Goal: Transaction & Acquisition: Obtain resource

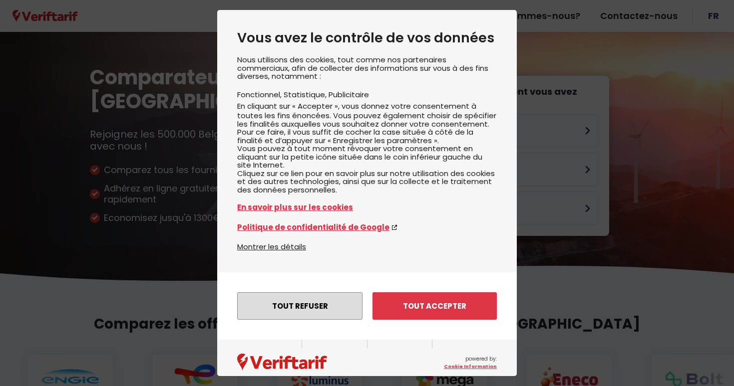
click at [327, 316] on button "Tout refuser" at bounding box center [299, 306] width 125 height 27
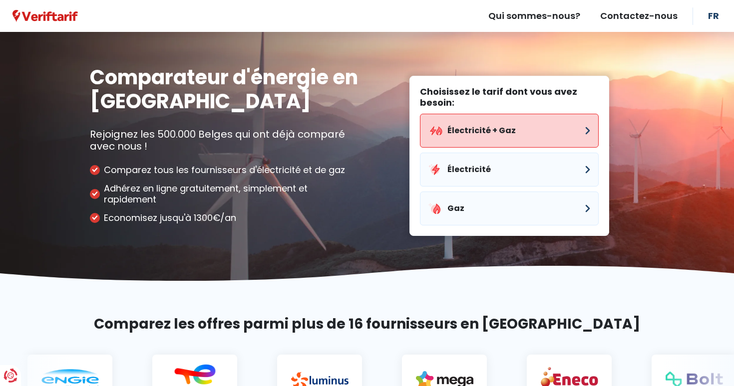
click at [516, 136] on button "Électricité + Gaz" at bounding box center [509, 131] width 179 height 34
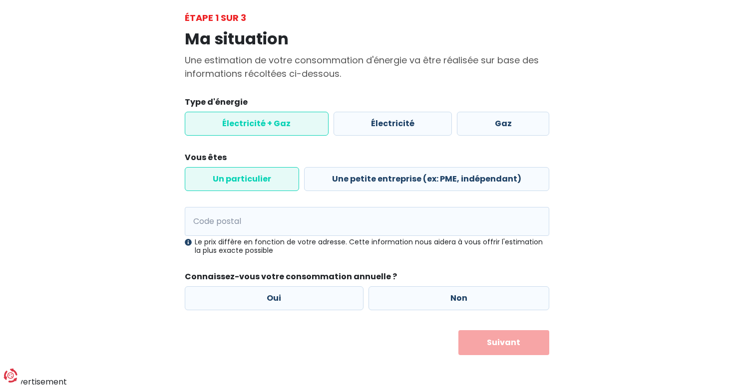
scroll to position [54, 0]
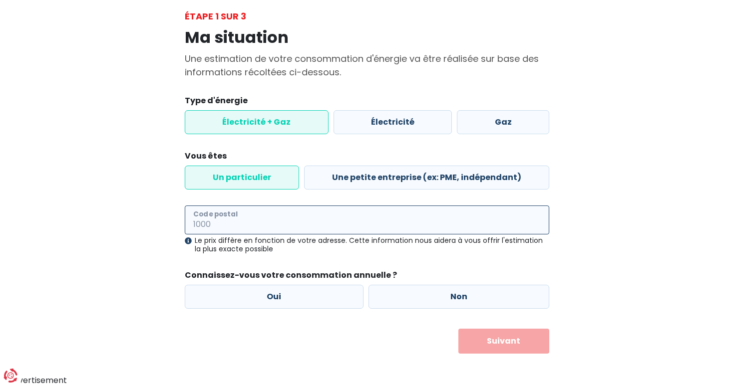
click at [253, 220] on input "Code postal" at bounding box center [367, 220] width 364 height 29
type input "4000"
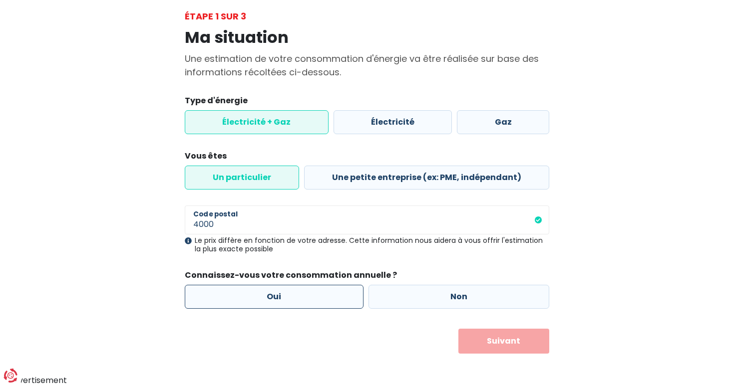
click at [318, 289] on label "Oui" at bounding box center [274, 297] width 179 height 24
click at [318, 289] on input "Oui" at bounding box center [274, 297] width 179 height 24
radio input "true"
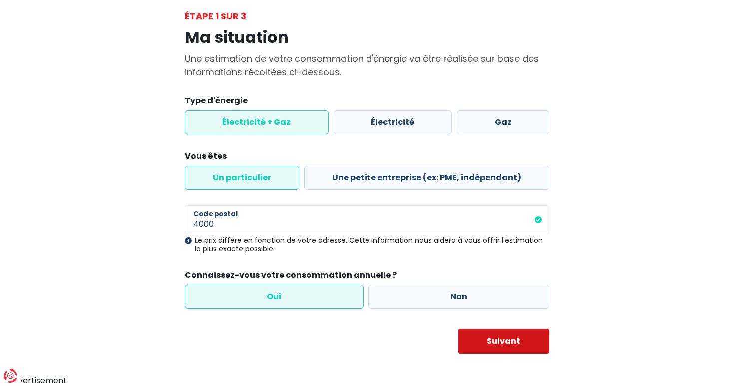
click at [492, 333] on button "Suivant" at bounding box center [503, 341] width 91 height 25
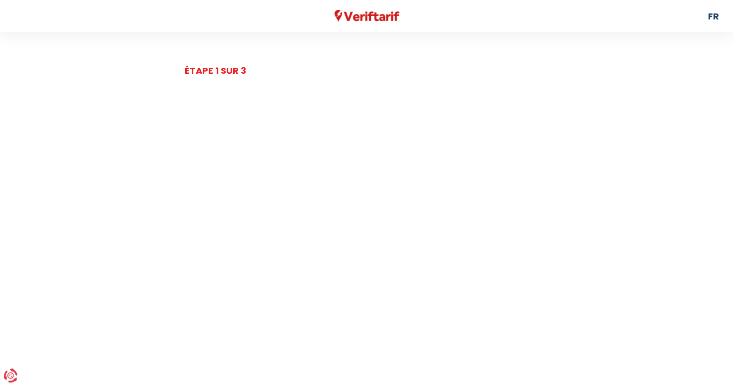
select select
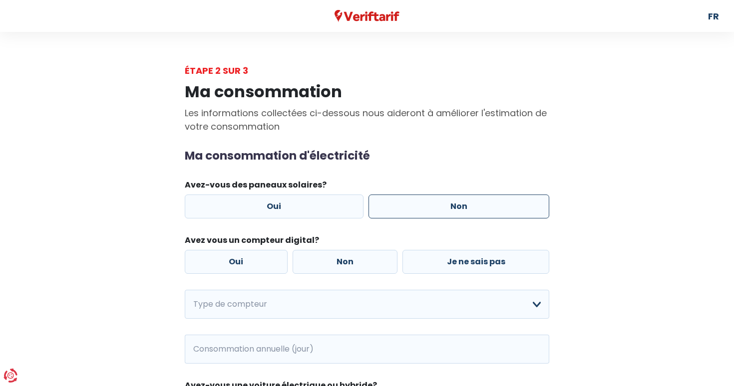
click at [426, 196] on label "Non" at bounding box center [458, 207] width 181 height 24
click at [426, 196] on input "Non" at bounding box center [458, 207] width 181 height 24
radio input "true"
click at [446, 260] on label "Je ne sais pas" at bounding box center [475, 262] width 147 height 24
click at [446, 260] on input "Je ne sais pas" at bounding box center [475, 262] width 147 height 24
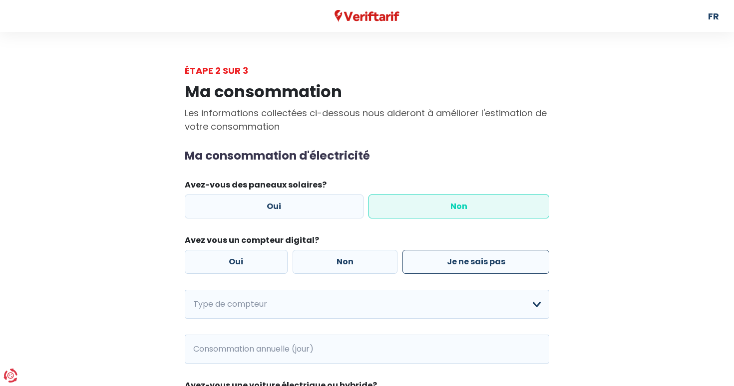
radio input "true"
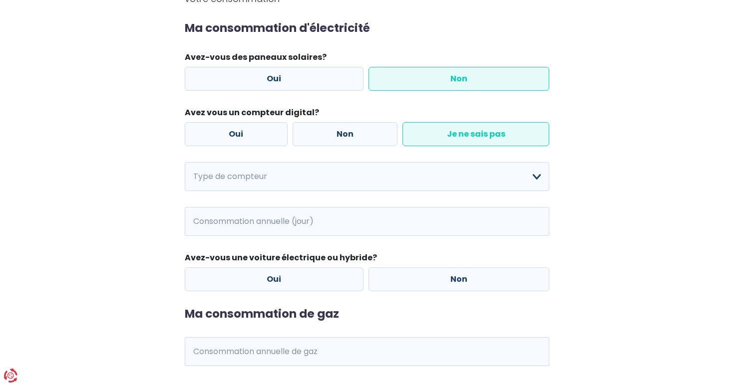
scroll to position [129, 0]
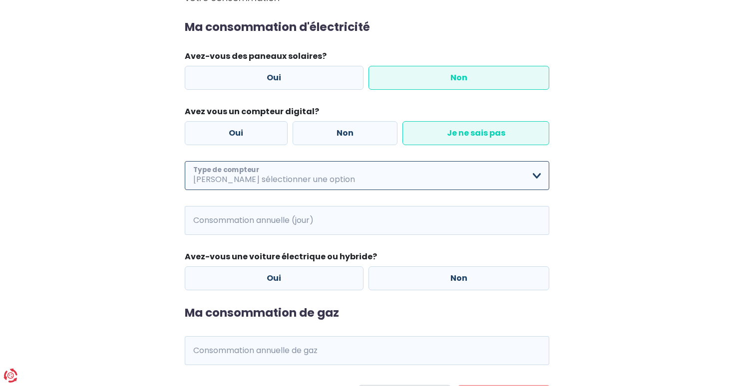
click at [435, 172] on select "Mono-horaire Bi-horaire Mono-horaire + exclusif nuit Bi-horaire + exclusif nuit…" at bounding box center [367, 175] width 364 height 29
select select "day_single_rate"
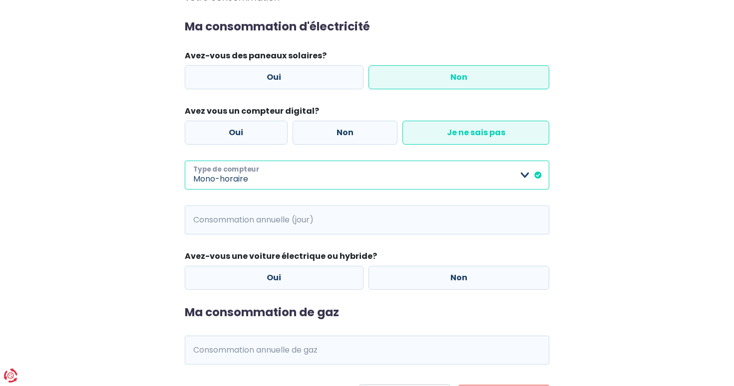
scroll to position [185, 0]
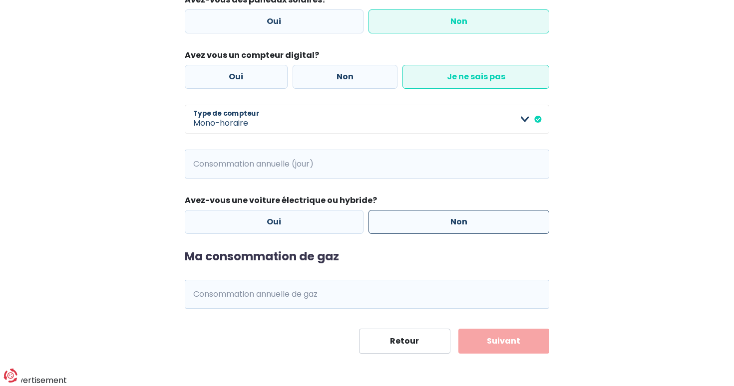
click at [424, 221] on label "Non" at bounding box center [458, 222] width 181 height 24
click at [424, 221] on input "Non" at bounding box center [458, 222] width 181 height 24
radio input "true"
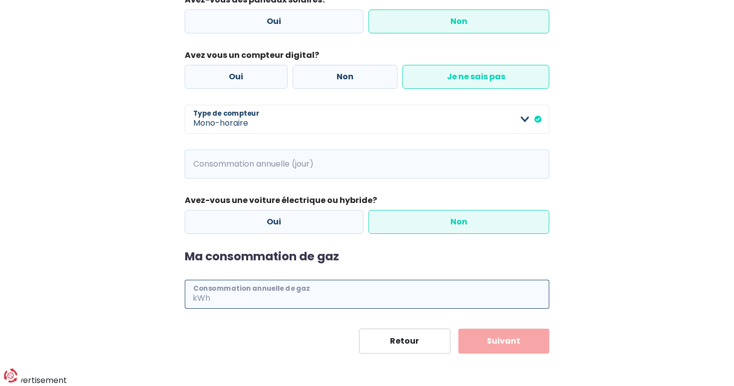
click at [316, 289] on input "Consommation annuelle de gaz" at bounding box center [380, 294] width 337 height 29
click at [197, 299] on span "kWh" at bounding box center [198, 294] width 27 height 29
click at [232, 299] on input "Consommation annuelle de gaz" at bounding box center [380, 294] width 337 height 29
type input "1"
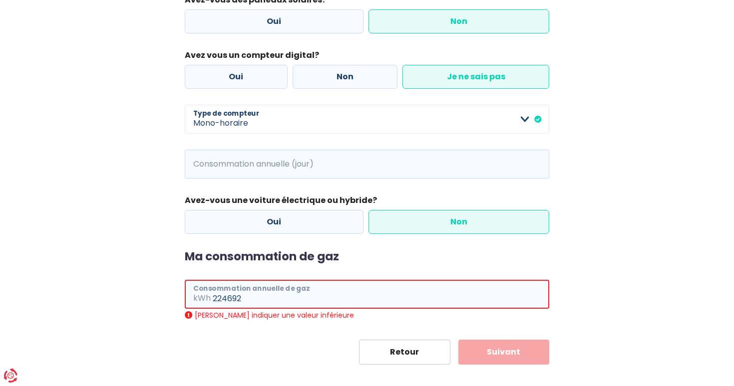
click at [231, 296] on input "224692" at bounding box center [381, 294] width 336 height 29
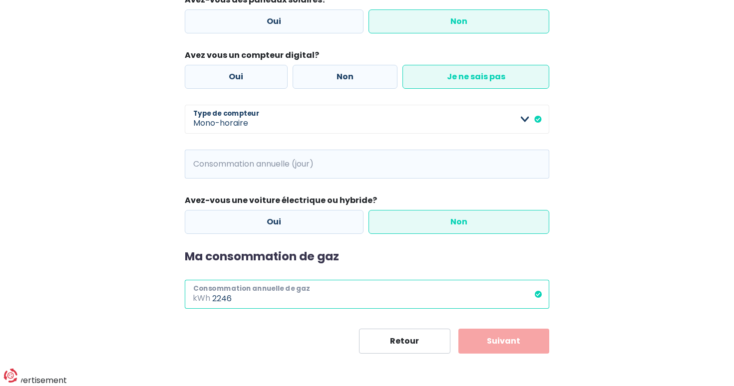
type input "2246"
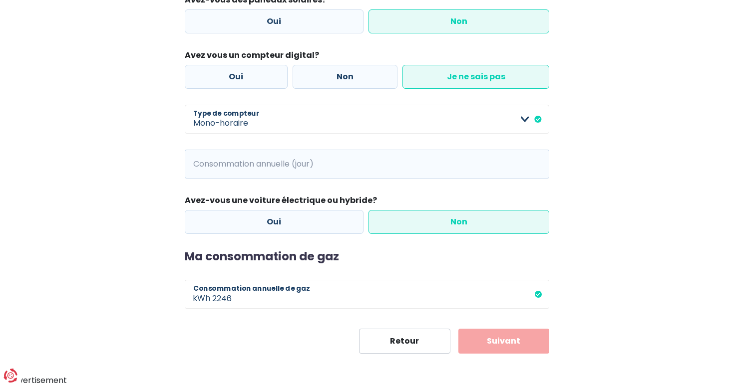
click at [602, 300] on div "Ma consommation Les informations collectées ci-dessous nous aideront à améliore…" at bounding box center [366, 123] width 569 height 462
click at [443, 168] on input "Consommation annuelle (jour)" at bounding box center [380, 164] width 337 height 29
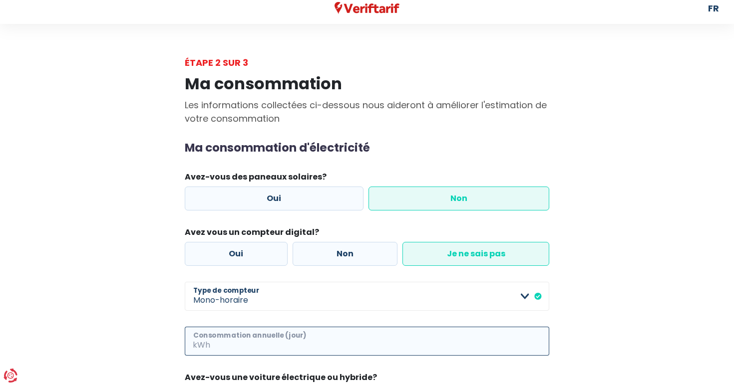
scroll to position [0, 0]
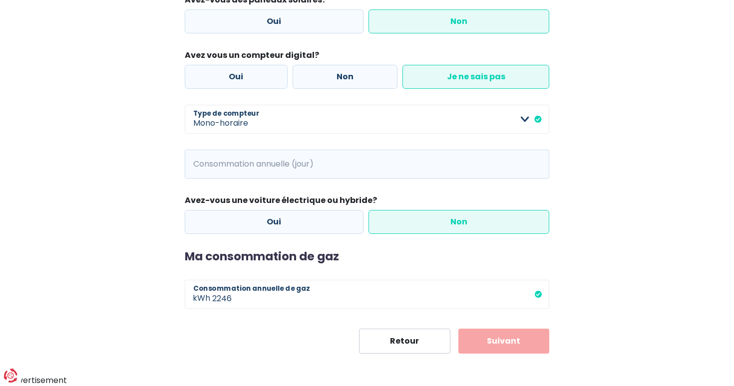
click at [490, 336] on button "Suivant" at bounding box center [503, 341] width 91 height 25
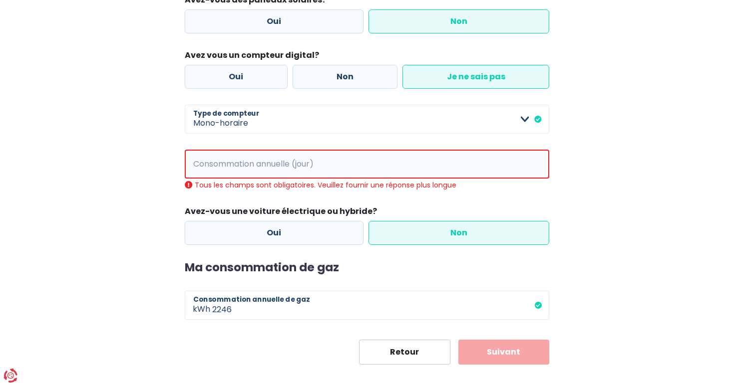
scroll to position [196, 0]
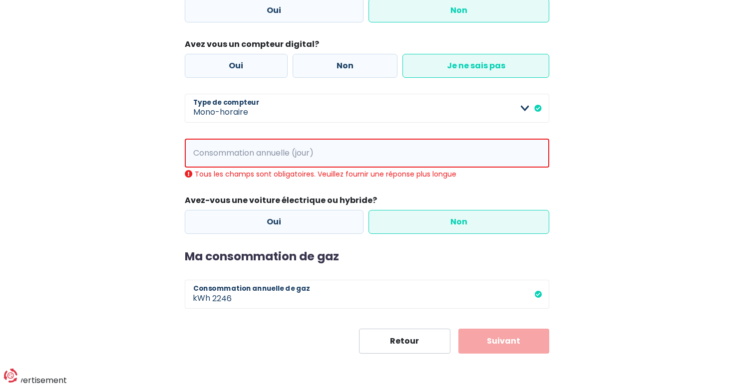
click at [490, 336] on button "Suivant" at bounding box center [503, 341] width 91 height 25
click at [338, 160] on input "Consommation annuelle (jour)" at bounding box center [381, 153] width 336 height 29
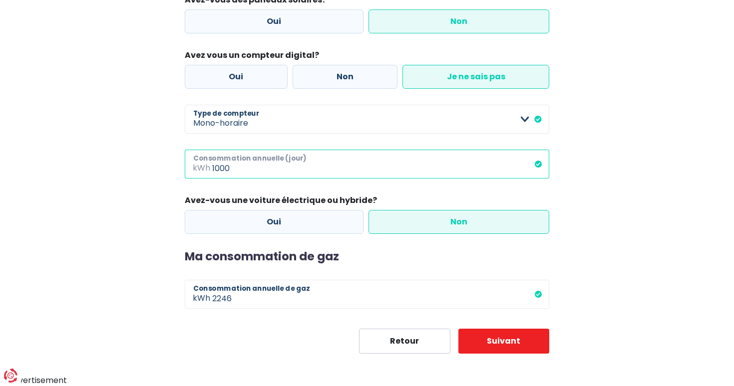
type input "1000"
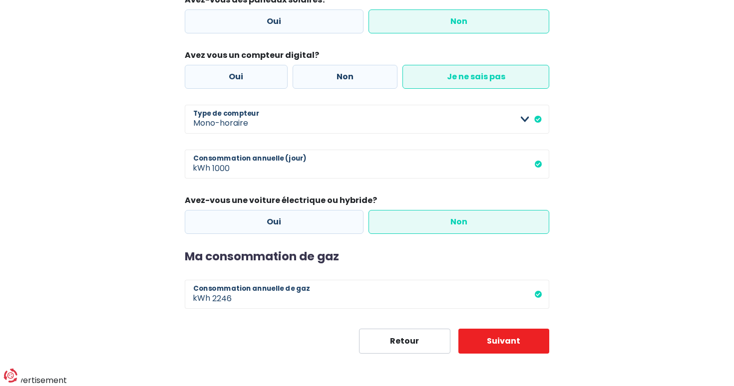
click at [550, 348] on div "Ma consommation Les informations collectées ci-dessous nous aideront à améliore…" at bounding box center [366, 123] width 379 height 462
click at [516, 341] on button "Suivant" at bounding box center [503, 341] width 91 height 25
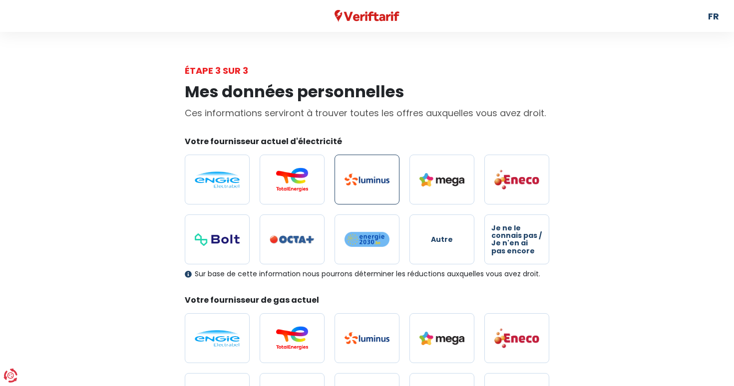
click at [369, 169] on label at bounding box center [366, 180] width 65 height 50
click at [369, 169] on input "radio" at bounding box center [366, 180] width 65 height 50
radio input "true"
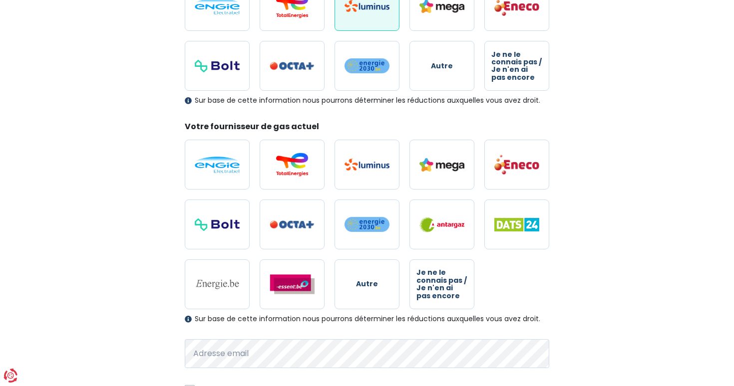
scroll to position [173, 0]
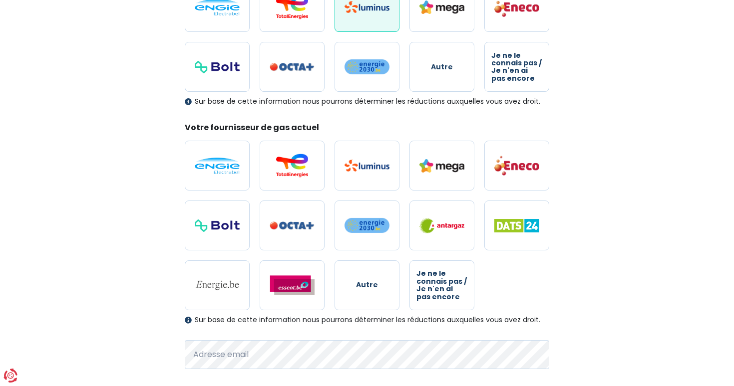
click at [369, 169] on img at bounding box center [366, 166] width 45 height 12
click at [369, 169] on input "radio" at bounding box center [366, 166] width 65 height 50
radio input "true"
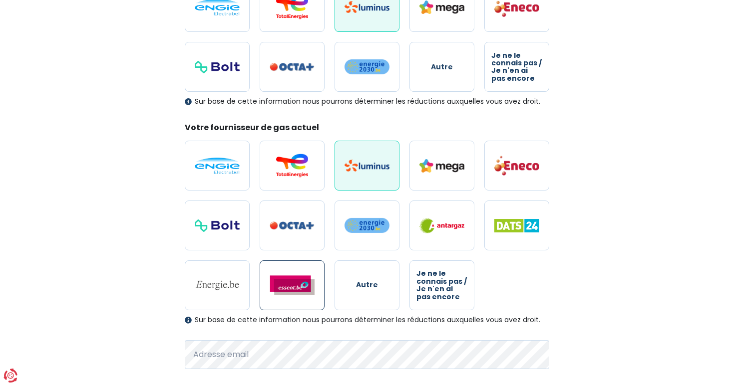
scroll to position [273, 0]
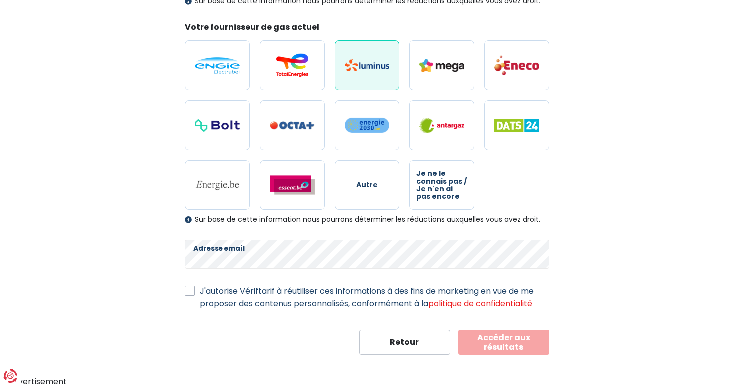
click at [495, 343] on button "Accéder aux résultats" at bounding box center [503, 342] width 91 height 25
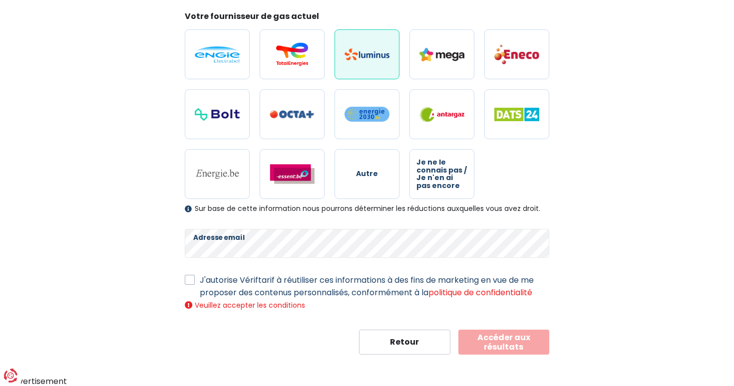
click at [367, 284] on label "J'autorise Vériftarif à réutiliser ces informations à des fins de marketing en …" at bounding box center [374, 286] width 349 height 25
click at [195, 284] on input "J'autorise Vériftarif à réutiliser ces informations à des fins de marketing en …" at bounding box center [190, 279] width 10 height 10
checkbox input "true"
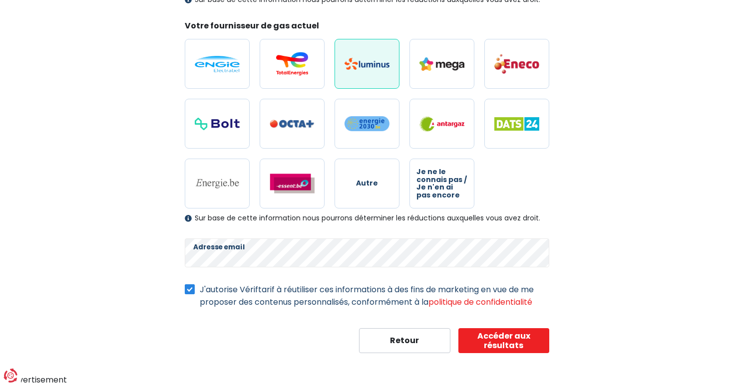
scroll to position [273, 0]
